Goal: Check status

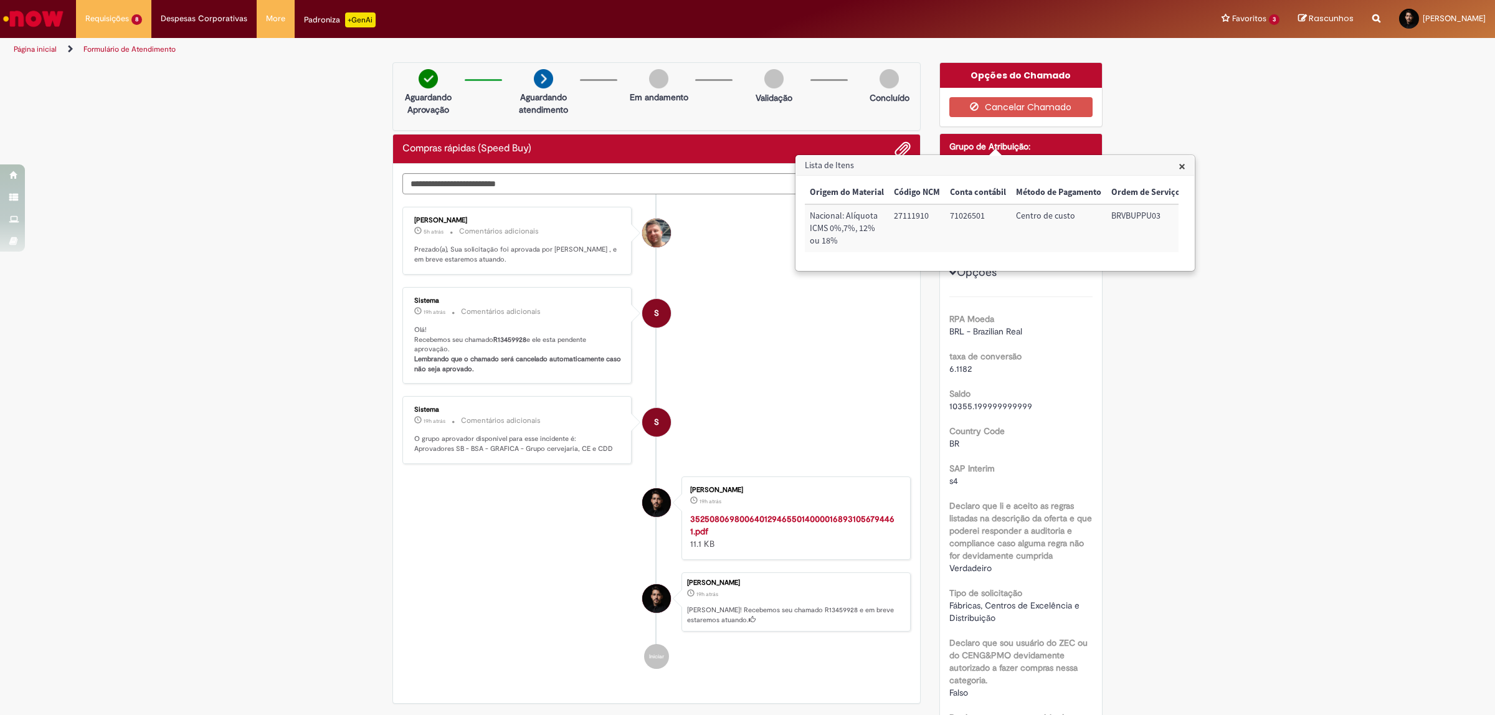
click at [743, 335] on li "S Sistema 19h atrás 19 horas atrás Comentários adicionais Olá! Recebemos seu ch…" at bounding box center [656, 335] width 508 height 97
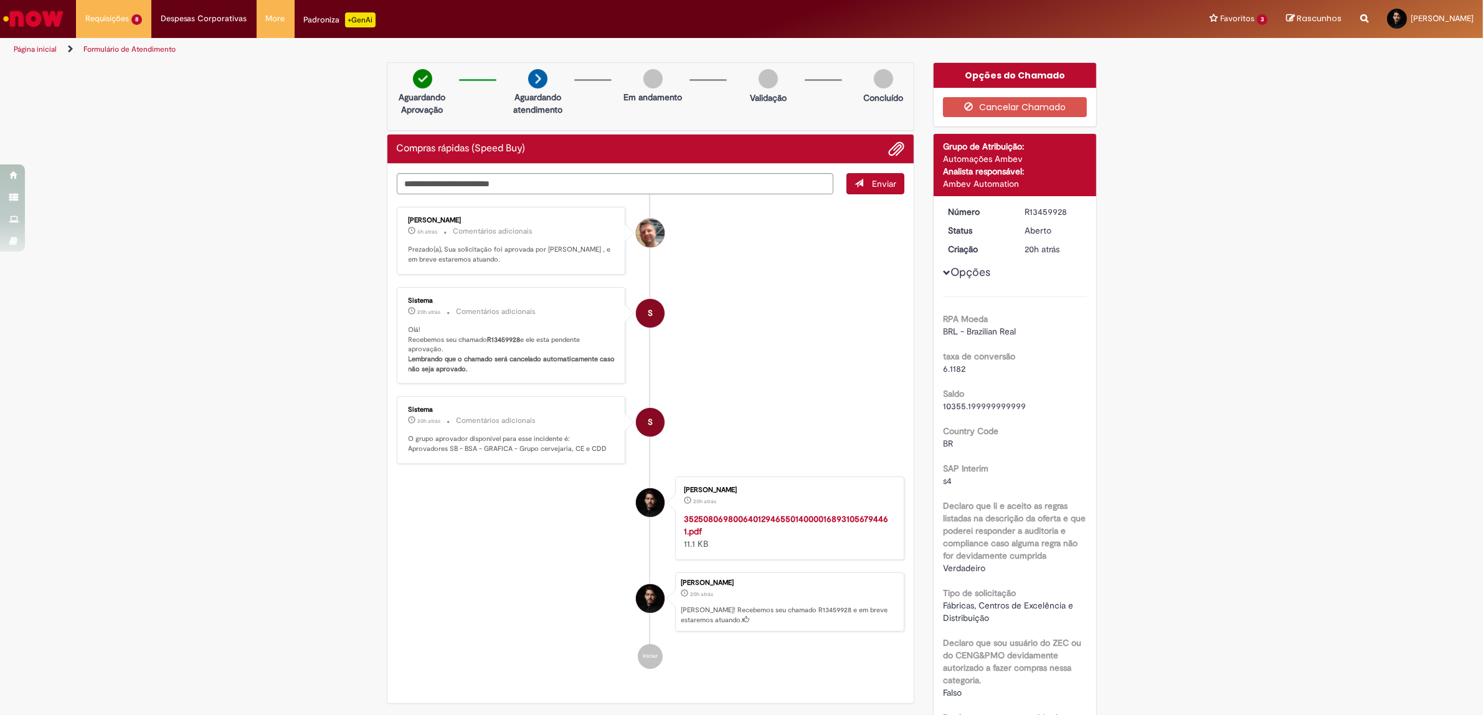
click at [756, 262] on li "[PERSON_NAME] 6h atrás 6 horas atrás Comentários adicionais Prezado(a), Sua sol…" at bounding box center [651, 241] width 508 height 68
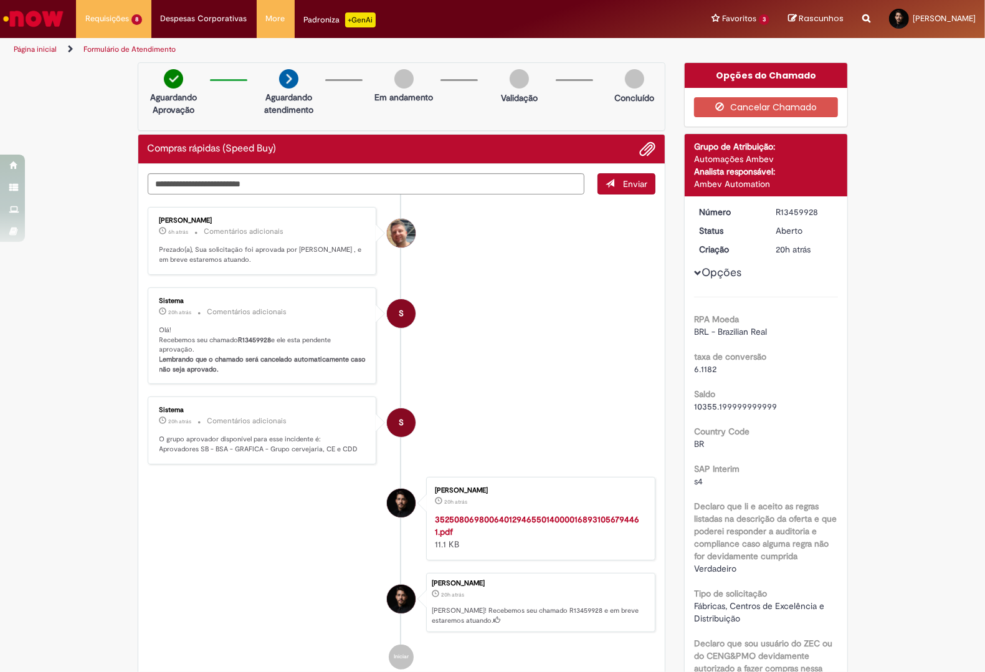
drag, startPoint x: 508, startPoint y: 309, endPoint x: 496, endPoint y: 293, distance: 19.6
click at [508, 305] on li "S Sistema 20h atrás 20 horas atrás Comentários adicionais Olá! Recebemos seu ch…" at bounding box center [402, 335] width 508 height 97
drag, startPoint x: 487, startPoint y: 347, endPoint x: 608, endPoint y: 156, distance: 226.2
click at [493, 341] on li "S Sistema 20h atrás 20 horas atrás Comentários adicionais Olá! Recebemos seu ch…" at bounding box center [402, 335] width 508 height 97
click at [483, 221] on li "[PERSON_NAME] 7h atrás 7 horas atrás Comentários adicionais Prezado(a), Sua sol…" at bounding box center [402, 241] width 508 height 68
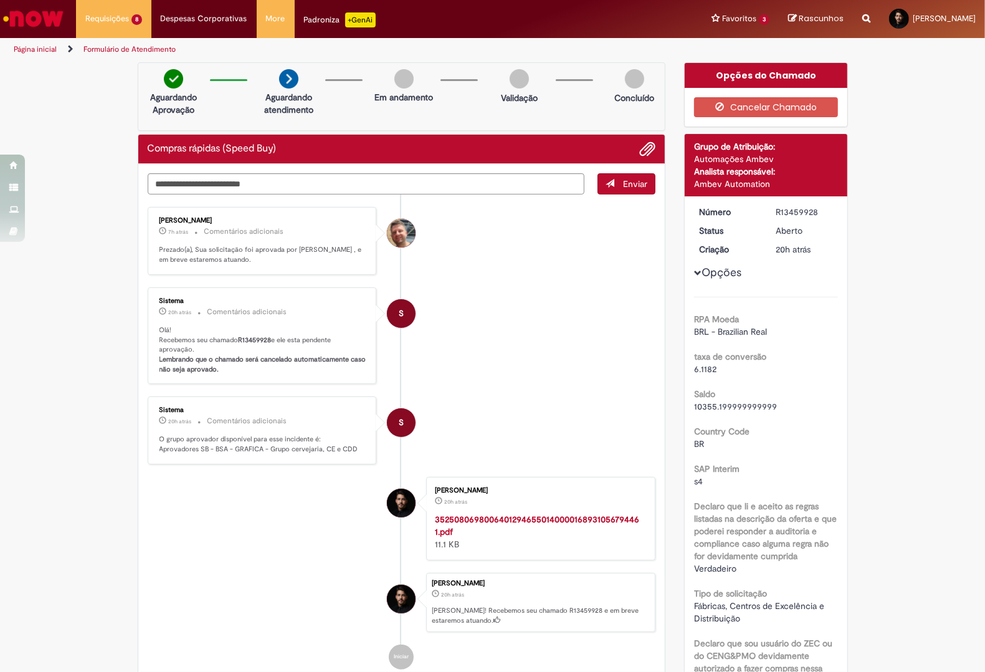
click at [543, 287] on li "S Sistema 20h atrás 20 horas atrás Comentários adicionais Olá! Recebemos seu ch…" at bounding box center [402, 335] width 508 height 97
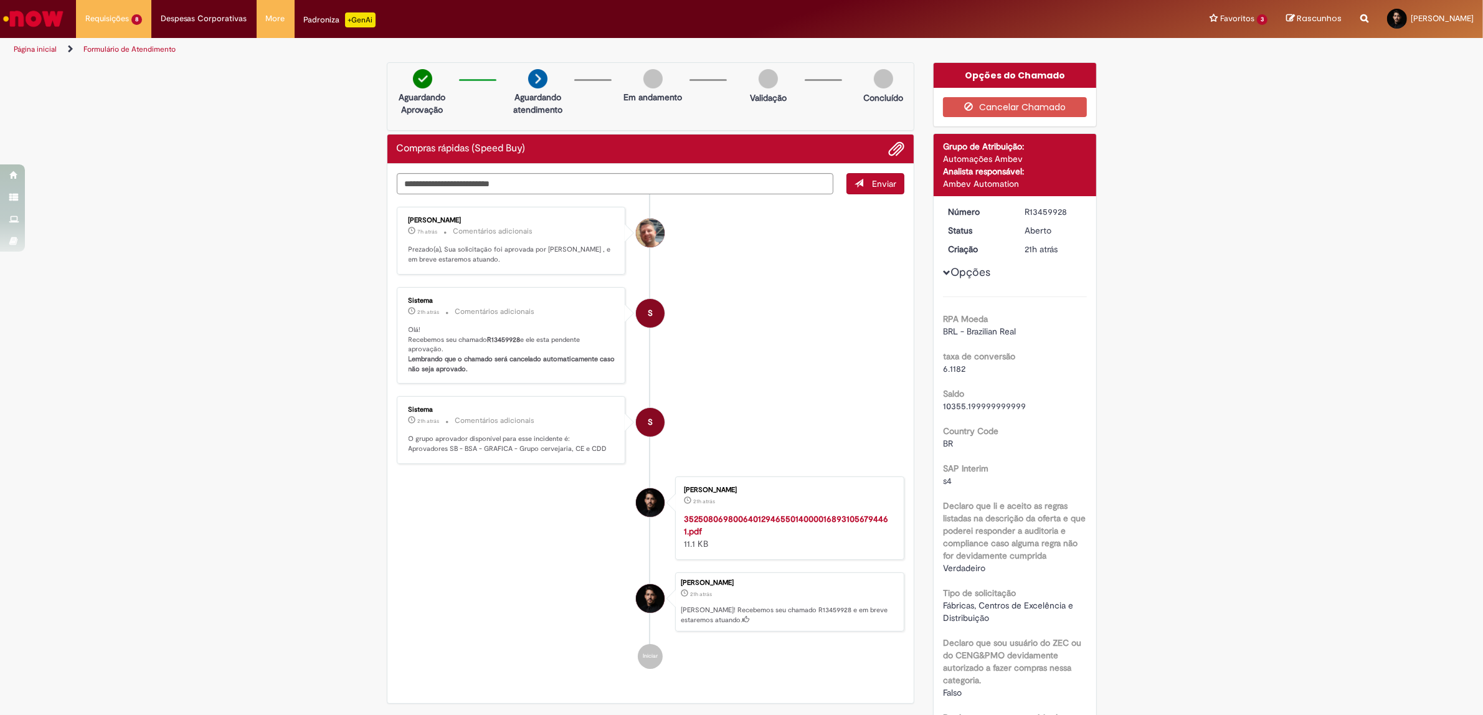
drag, startPoint x: 824, startPoint y: 298, endPoint x: 739, endPoint y: 281, distance: 85.8
click at [825, 298] on li "S Sistema 21h atrás 21 horas atrás Comentários adicionais Olá! Recebemos seu ch…" at bounding box center [651, 335] width 508 height 97
click at [40, 26] on img "Ir para a Homepage" at bounding box center [33, 18] width 64 height 25
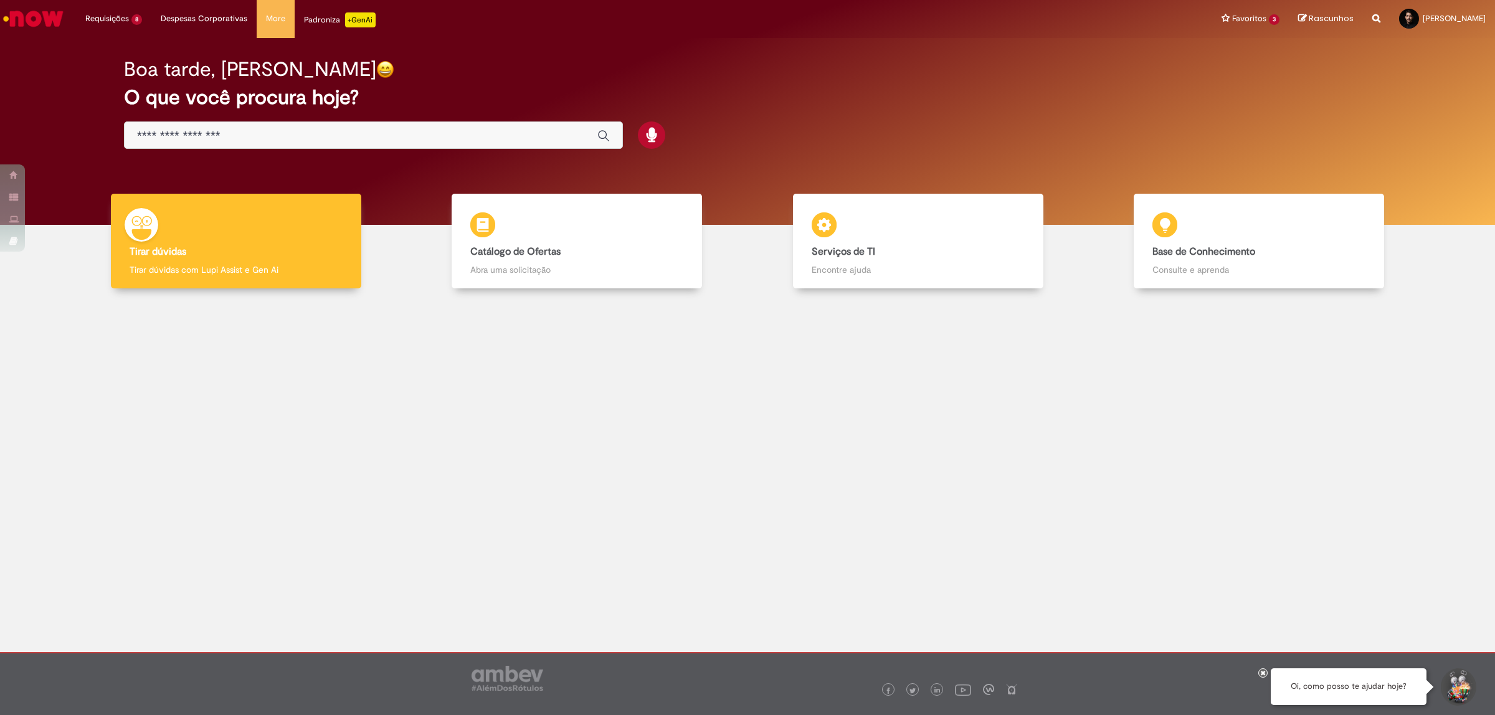
click at [861, 48] on div "Boa tarde, Pedro O que você procura hoje?" at bounding box center [747, 131] width 1476 height 187
